Goal: Task Accomplishment & Management: Manage account settings

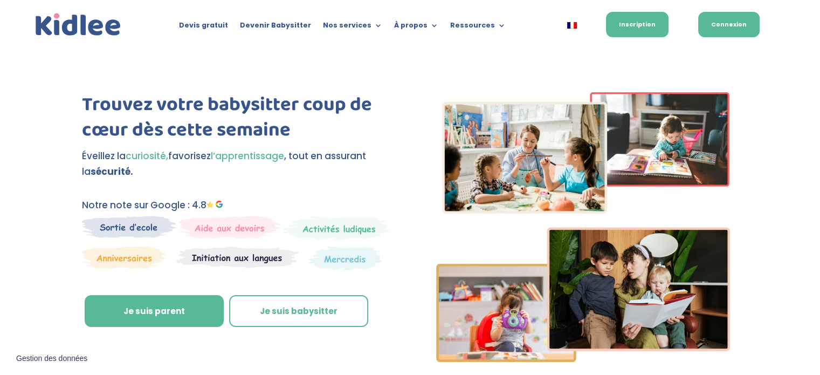
click at [735, 27] on link "Connexion" at bounding box center [728, 24] width 61 height 25
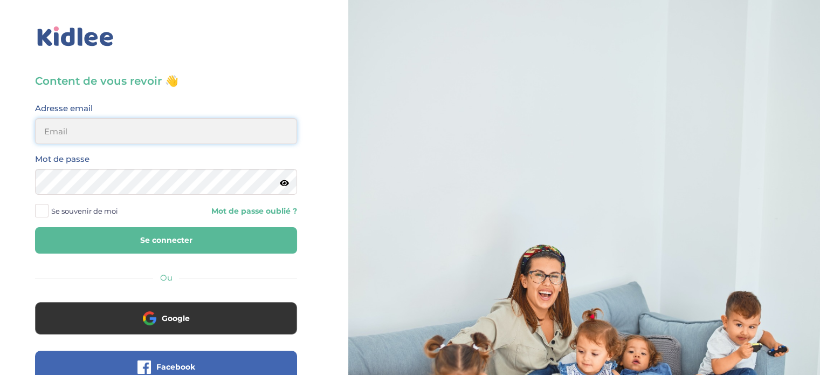
click at [213, 127] on input "email" at bounding box center [166, 131] width 262 height 26
click at [268, 157] on div "Mot de passe" at bounding box center [166, 173] width 262 height 43
click at [153, 131] on input "email" at bounding box center [166, 131] width 262 height 26
click at [151, 131] on input "jf.foucard@gmail.com" at bounding box center [166, 131] width 262 height 26
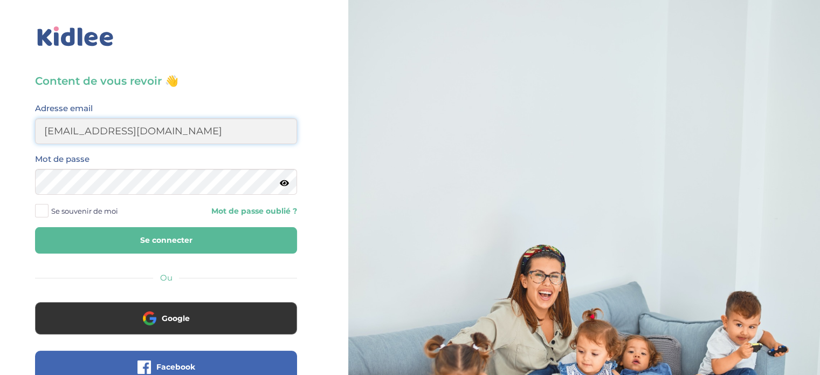
click at [151, 131] on input "jf.foucard@gmail.com" at bounding box center [166, 131] width 262 height 26
type input "[EMAIL_ADDRESS][DOMAIN_NAME]"
click at [243, 212] on link "Mot de passe oublié ?" at bounding box center [235, 211] width 123 height 10
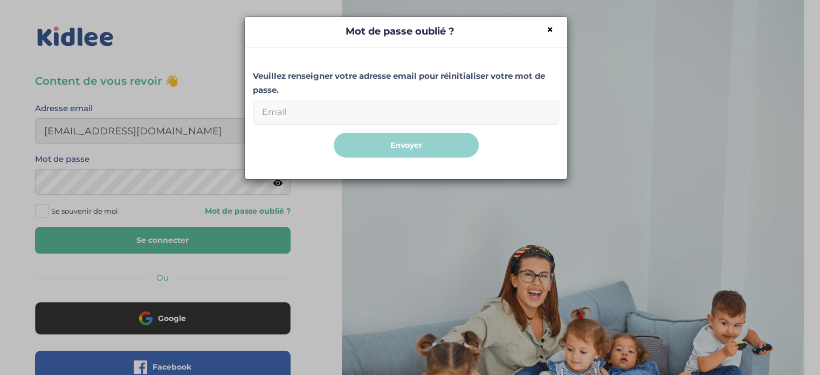
click at [354, 101] on input "Email" at bounding box center [406, 112] width 306 height 25
type input "[EMAIL_ADDRESS][DOMAIN_NAME]"
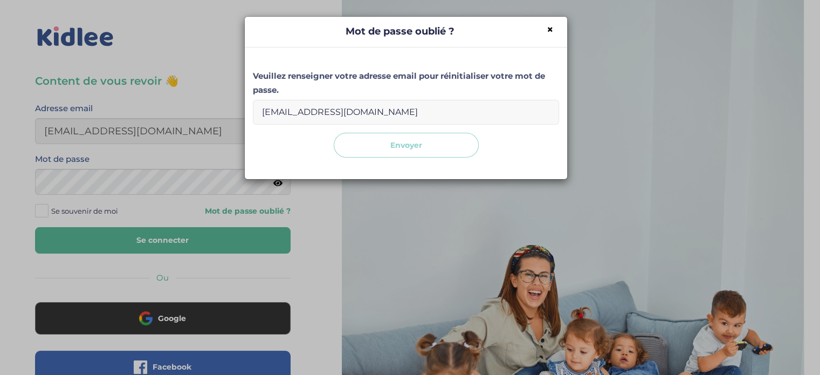
click at [423, 141] on button "Envoyer" at bounding box center [406, 145] width 145 height 25
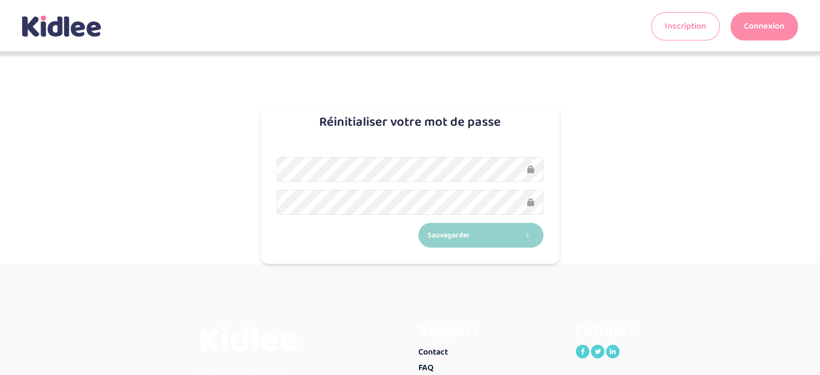
click at [334, 147] on div "Sauvegarder" at bounding box center [409, 202] width 299 height 123
click at [191, 175] on div "Réinitialiser votre mot de passe Sauvegarder" at bounding box center [410, 219] width 631 height 89
click at [214, 161] on div "Nouveau mot de passe Réinitialiser votre mot de passe Sauvegarder" at bounding box center [410, 159] width 820 height 210
click at [483, 245] on button "Sauvegarder" at bounding box center [481, 235] width 126 height 25
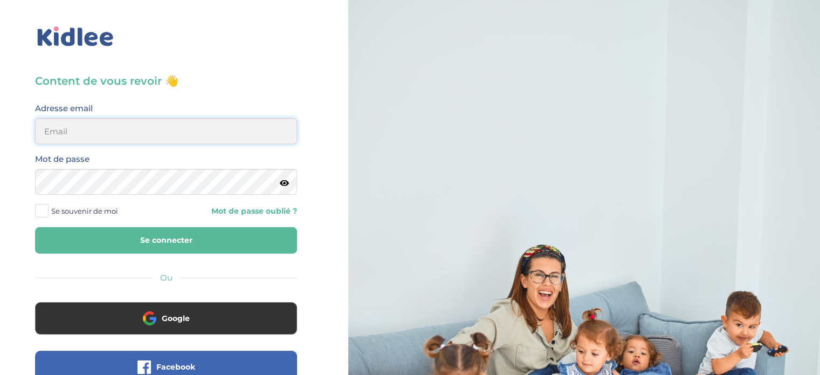
type input "[EMAIL_ADDRESS][DOMAIN_NAME]"
drag, startPoint x: 172, startPoint y: 240, endPoint x: 491, endPoint y: 49, distance: 372.3
click at [491, 49] on div "Content de vous revoir 👋 Avant de poursuivre veuillez vérifier que tous les cha…" at bounding box center [410, 257] width 836 height 515
click at [100, 212] on span "Se souvenir de moi" at bounding box center [84, 211] width 67 height 14
click at [0, 0] on input "Se souvenir de moi" at bounding box center [0, 0] width 0 height 0
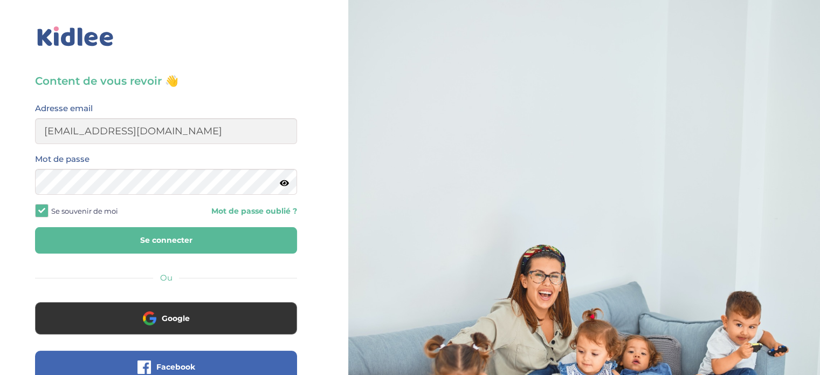
click at [138, 239] on button "Se connecter" at bounding box center [166, 240] width 262 height 26
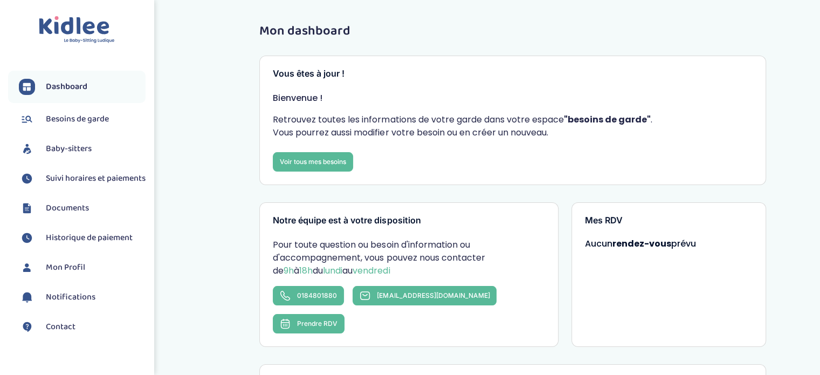
click at [84, 181] on span "Suivi horaires et paiements" at bounding box center [96, 178] width 100 height 13
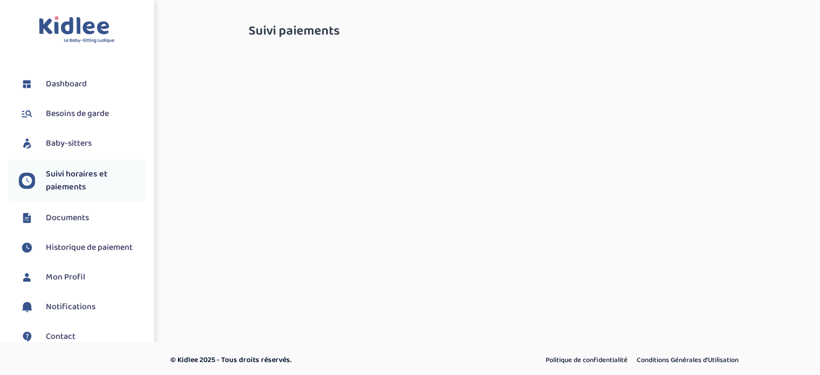
select select "septembre 2025"
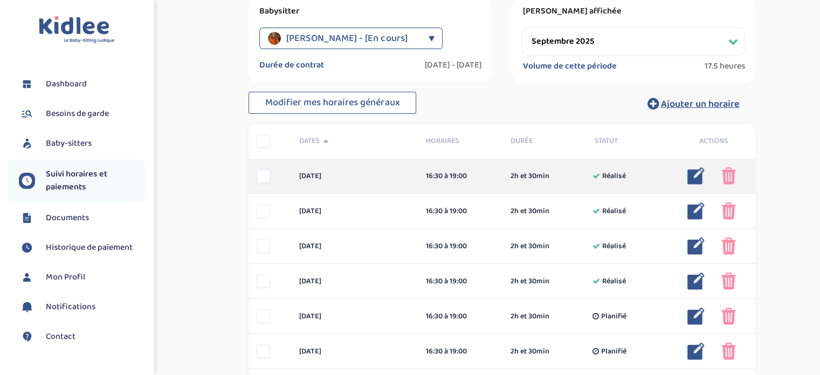
scroll to position [136, 0]
click at [731, 178] on img at bounding box center [728, 175] width 15 height 17
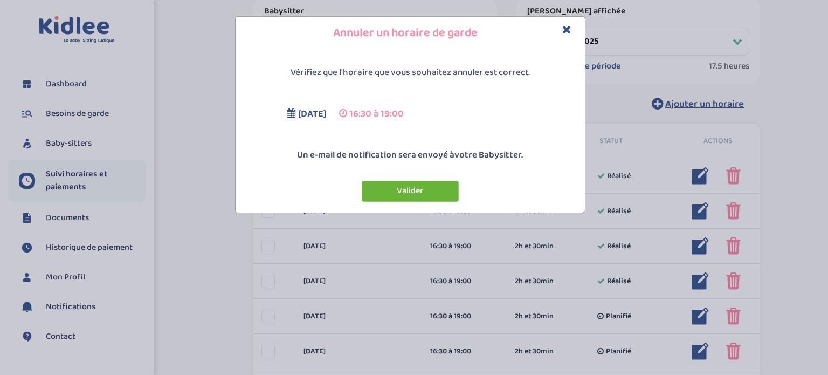
click at [410, 191] on button "Valider" at bounding box center [410, 191] width 97 height 21
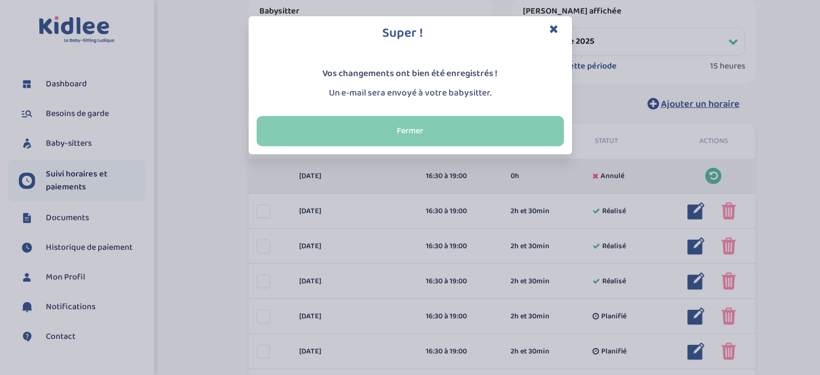
click at [426, 127] on button "Fermer" at bounding box center [410, 131] width 307 height 30
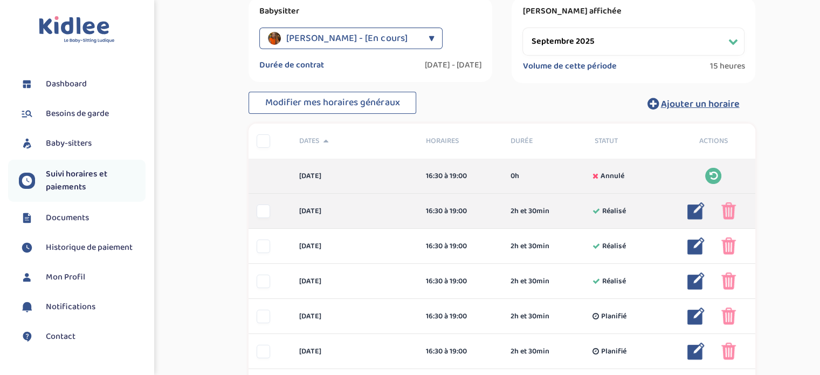
click at [729, 214] on img at bounding box center [728, 210] width 15 height 17
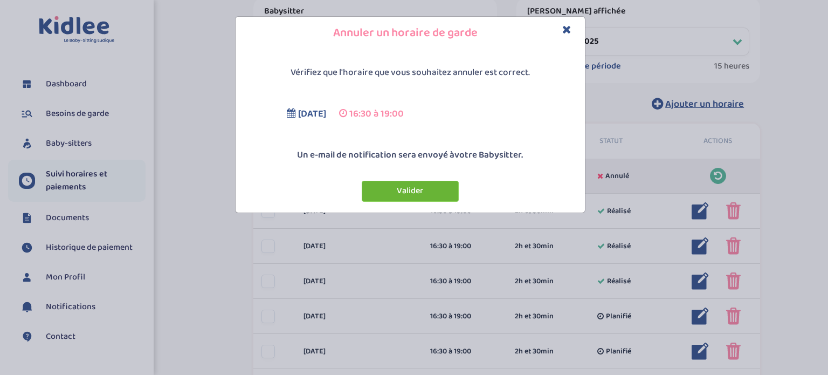
click at [412, 188] on button "Valider" at bounding box center [410, 191] width 97 height 21
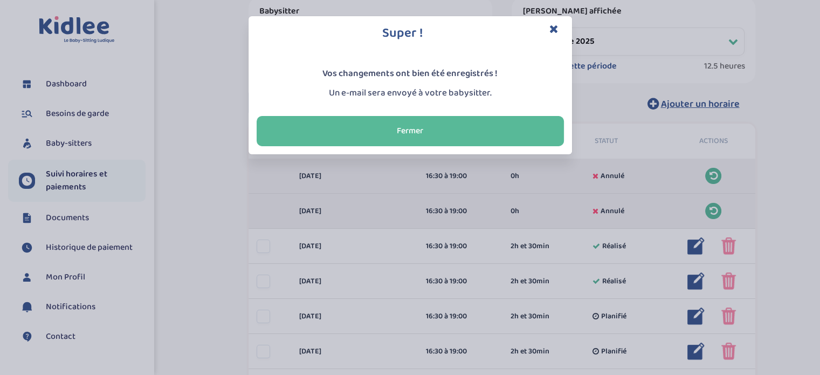
click at [552, 28] on icon "Close" at bounding box center [553, 28] width 9 height 11
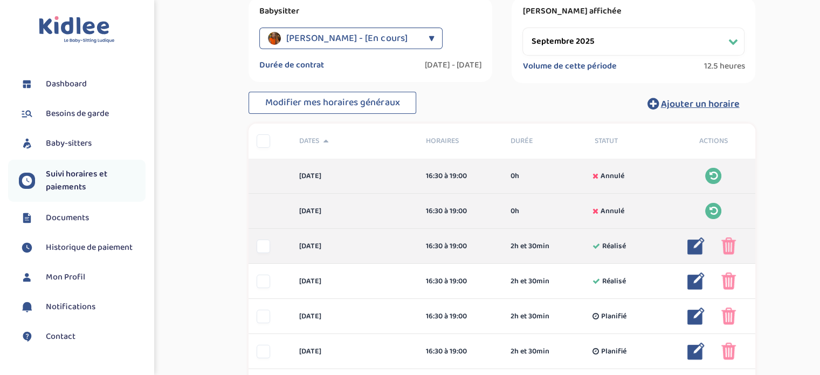
click at [729, 241] on img at bounding box center [728, 245] width 15 height 17
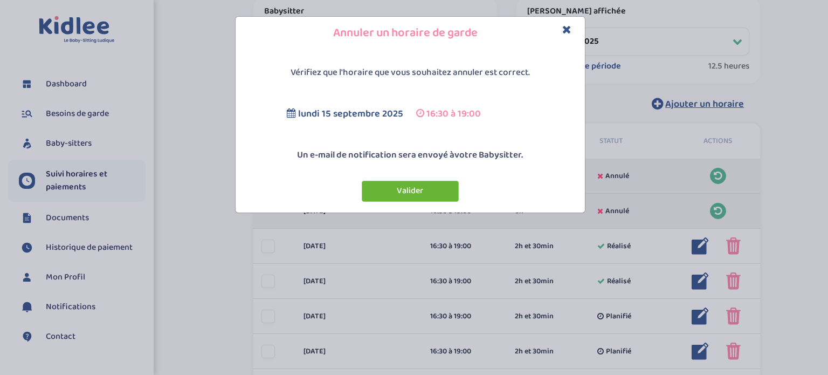
click at [418, 189] on button "Valider" at bounding box center [410, 191] width 97 height 21
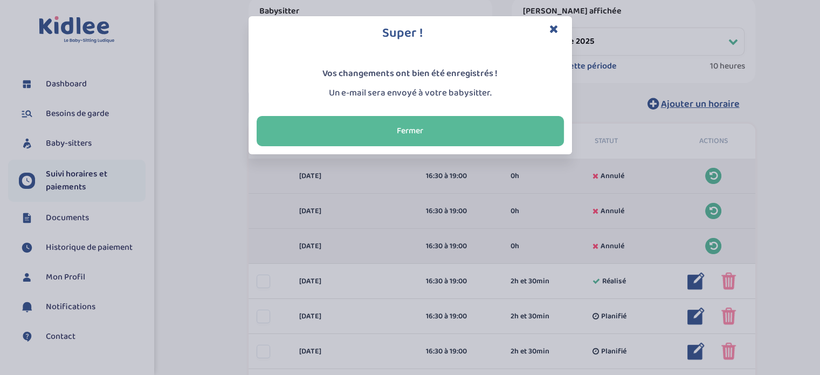
click at [554, 27] on icon "Close" at bounding box center [553, 28] width 9 height 11
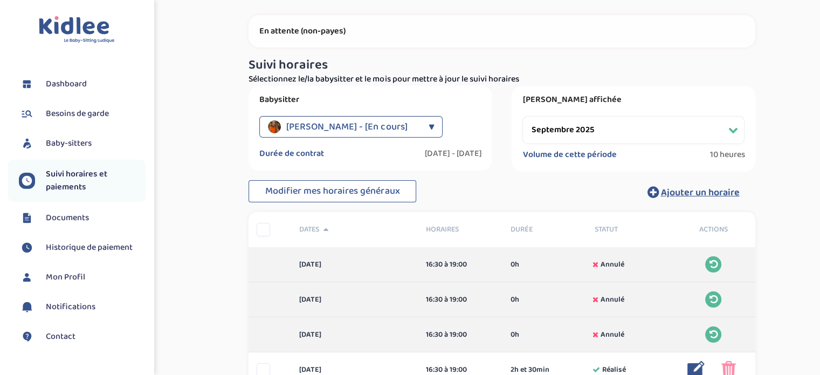
scroll to position [47, 0]
click at [420, 128] on div "Nohone Laurène - [En cours] ▼" at bounding box center [350, 127] width 183 height 22
click at [87, 85] on link "Dashboard" at bounding box center [82, 84] width 127 height 16
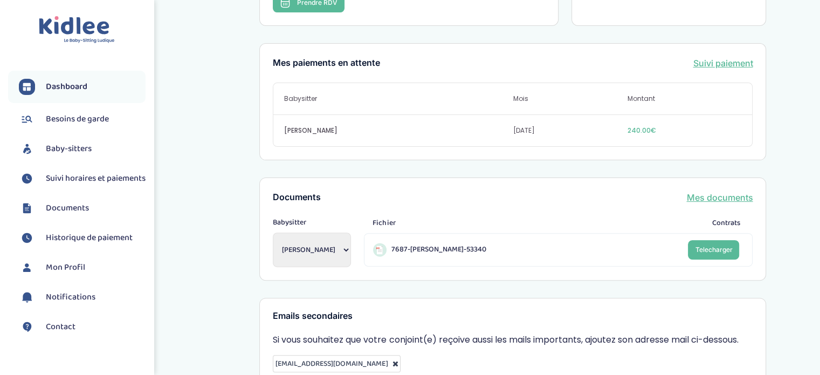
scroll to position [440, 0]
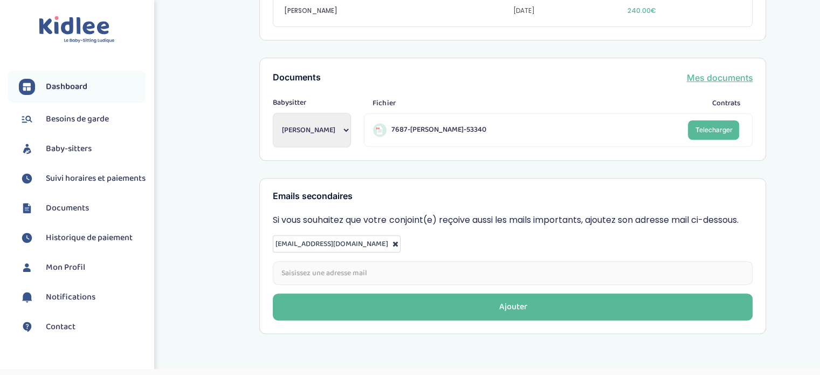
click at [67, 151] on span "Baby-sitters" at bounding box center [69, 148] width 46 height 13
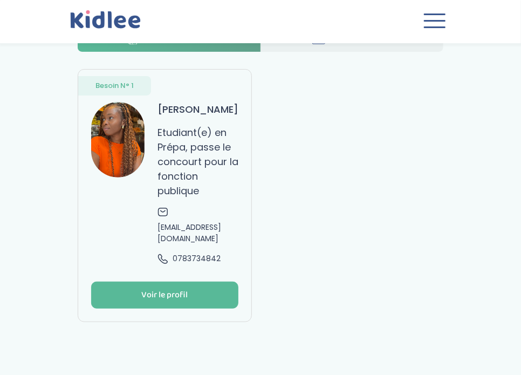
scroll to position [63, 0]
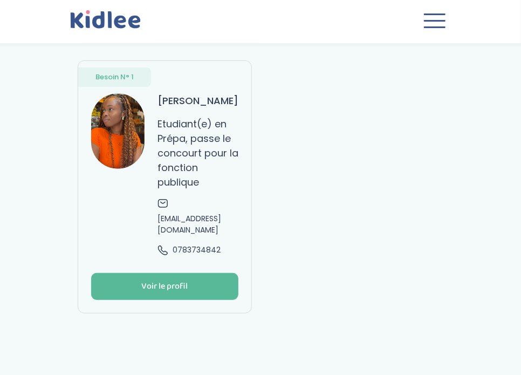
click at [225, 236] on span "[EMAIL_ADDRESS][DOMAIN_NAME]" at bounding box center [197, 224] width 81 height 23
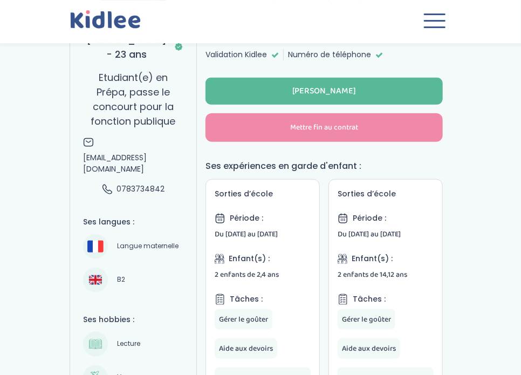
scroll to position [244, 0]
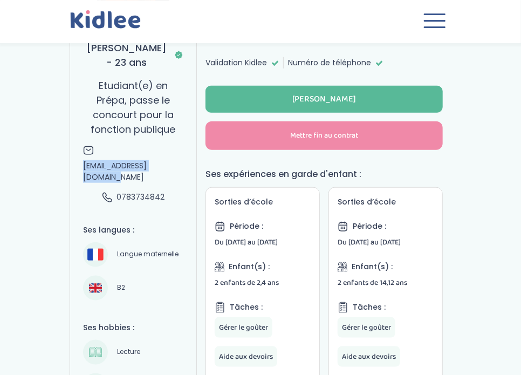
drag, startPoint x: 100, startPoint y: 175, endPoint x: 70, endPoint y: 168, distance: 31.1
click at [70, 168] on div "[PERSON_NAME] - 23 ans Etudiant(e) en Prépa, passe le concourt pour la fonction…" at bounding box center [133, 257] width 127 height 637
copy span "[EMAIL_ADDRESS][DOMAIN_NAME]"
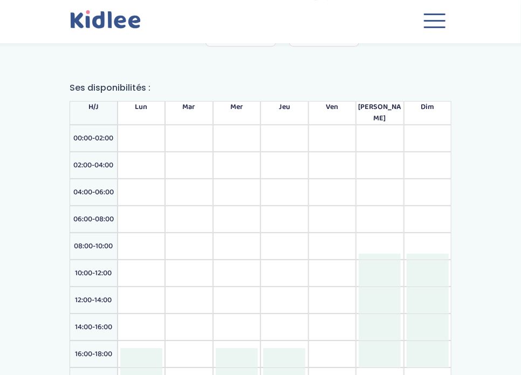
scroll to position [801, 0]
